Goal: Transaction & Acquisition: Purchase product/service

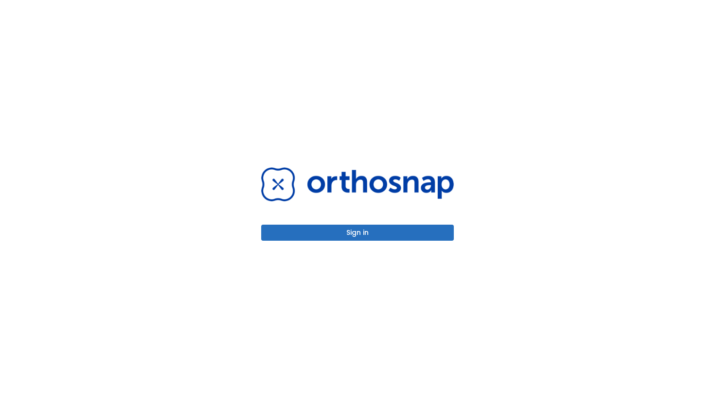
click at [353, 231] on button "Sign in" at bounding box center [357, 233] width 193 height 16
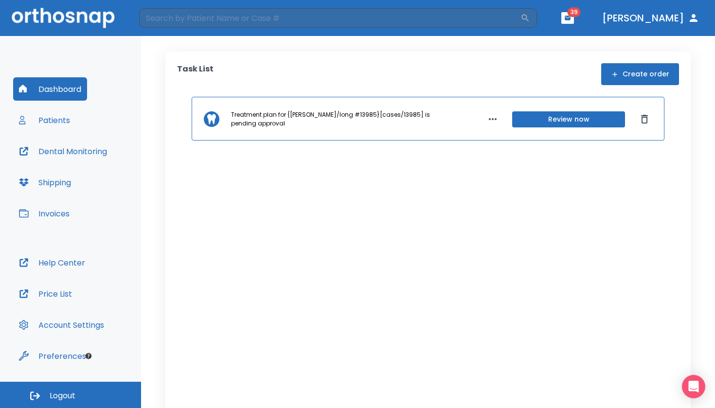
click at [55, 117] on button "Patients" at bounding box center [44, 119] width 63 height 23
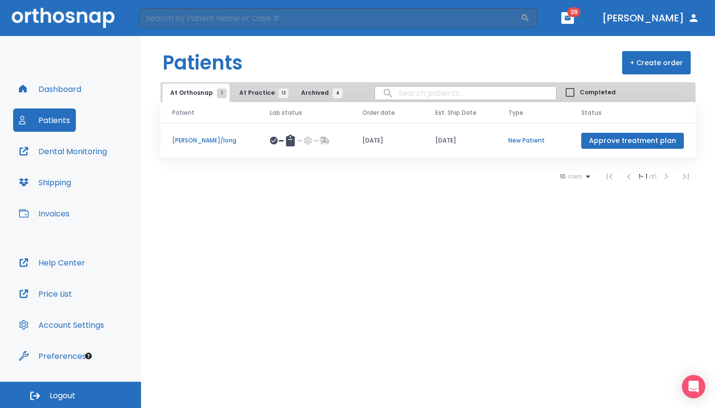
click at [253, 91] on span "At Practice 12" at bounding box center [261, 93] width 44 height 9
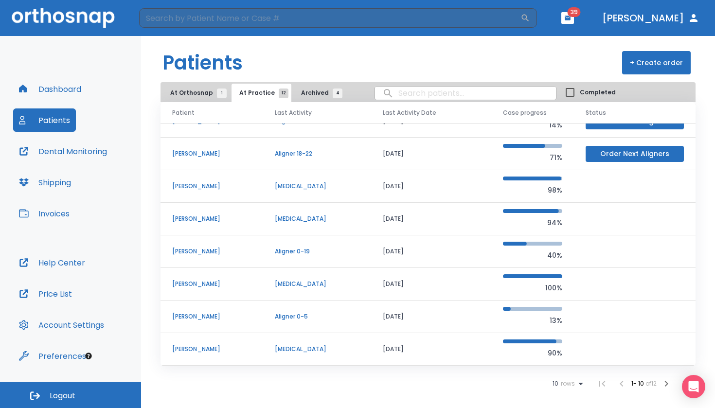
scroll to position [83, 0]
click at [200, 253] on p "[PERSON_NAME]" at bounding box center [211, 251] width 79 height 9
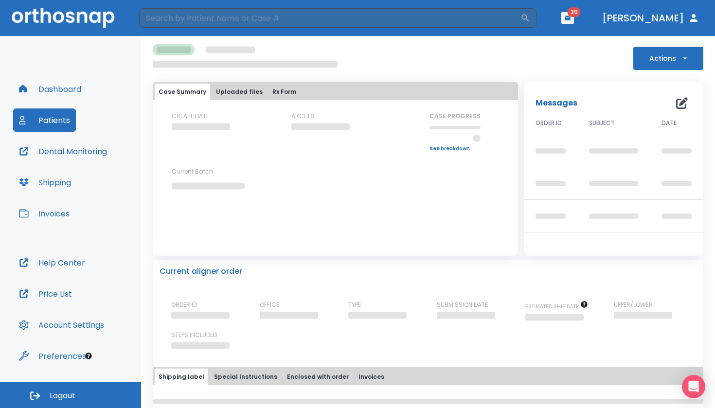
click at [241, 93] on button "Uploaded files" at bounding box center [239, 92] width 54 height 17
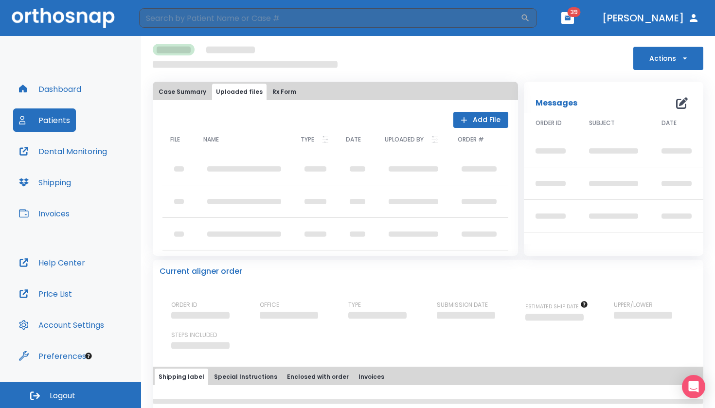
click at [280, 89] on button "Rx Form" at bounding box center [285, 92] width 32 height 17
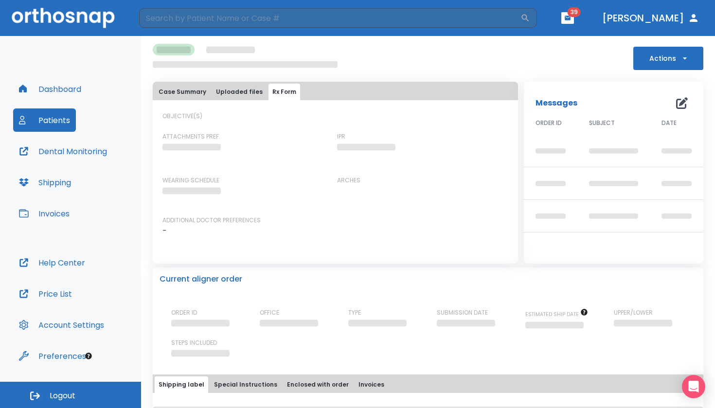
click at [65, 117] on button "Patients" at bounding box center [44, 119] width 63 height 23
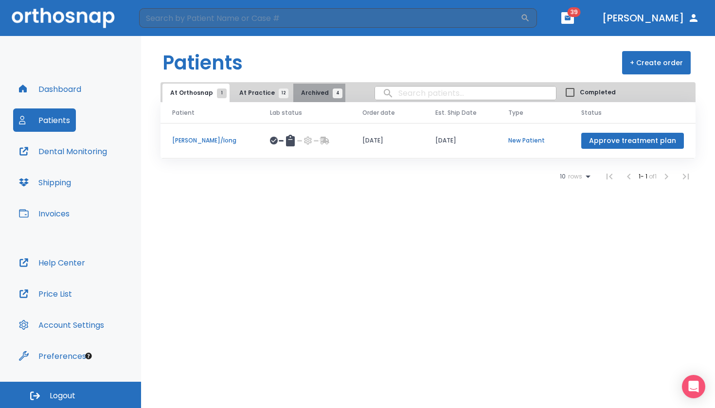
click at [301, 91] on span "Archived 4" at bounding box center [319, 93] width 36 height 9
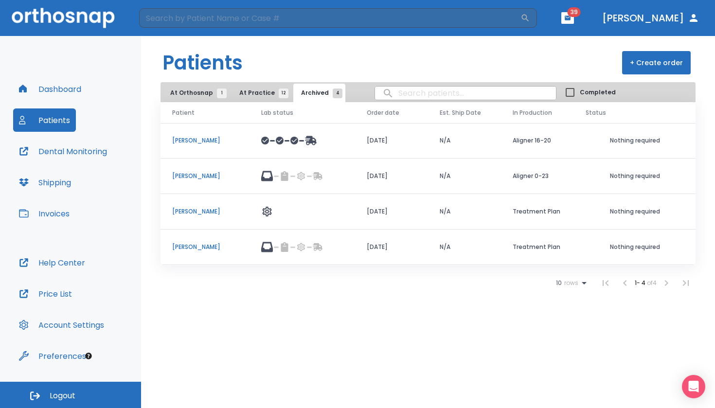
click at [265, 90] on span "At Practice 12" at bounding box center [261, 93] width 44 height 9
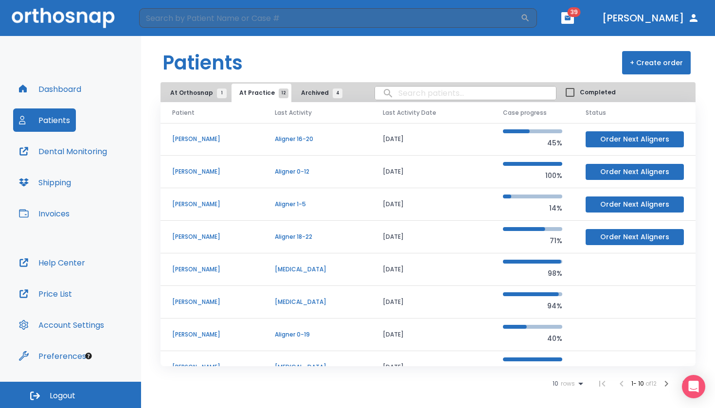
click at [67, 212] on button "Invoices" at bounding box center [44, 213] width 62 height 23
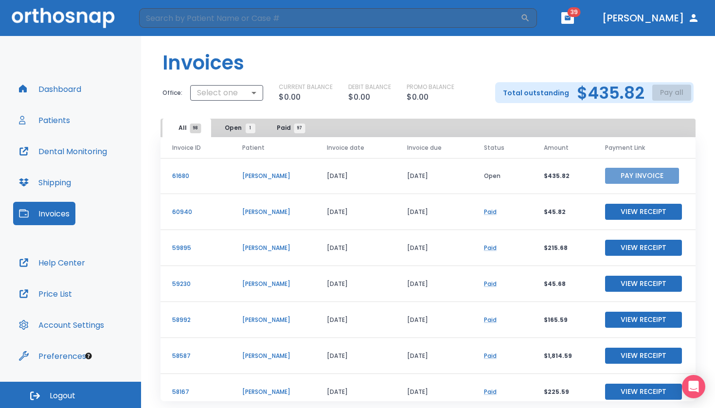
click at [616, 174] on button "Pay Invoice" at bounding box center [642, 176] width 74 height 16
